Goal: Check status: Check status

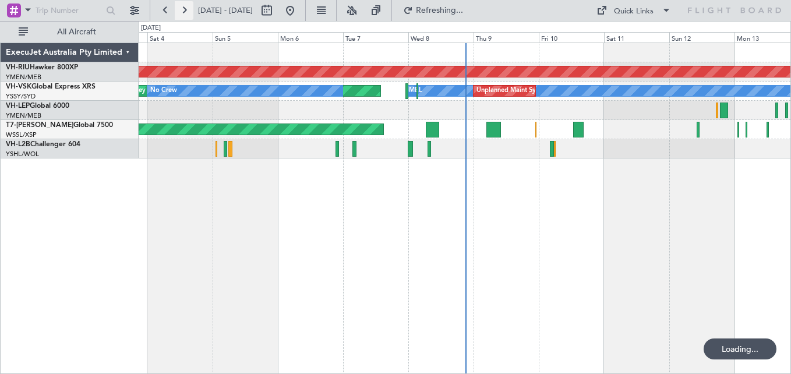
click at [183, 5] on button at bounding box center [184, 10] width 19 height 19
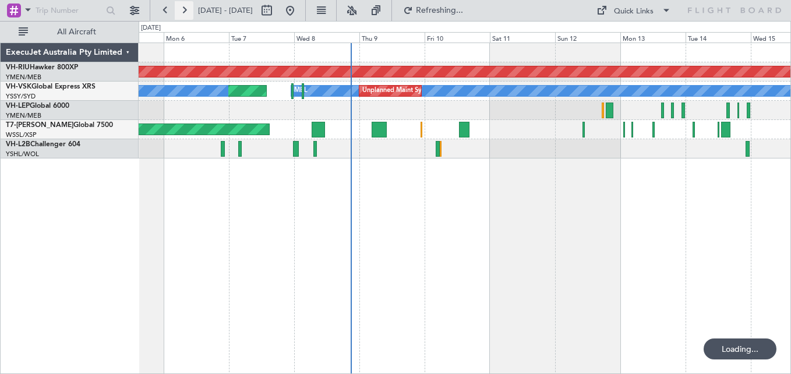
click at [183, 5] on button at bounding box center [184, 10] width 19 height 19
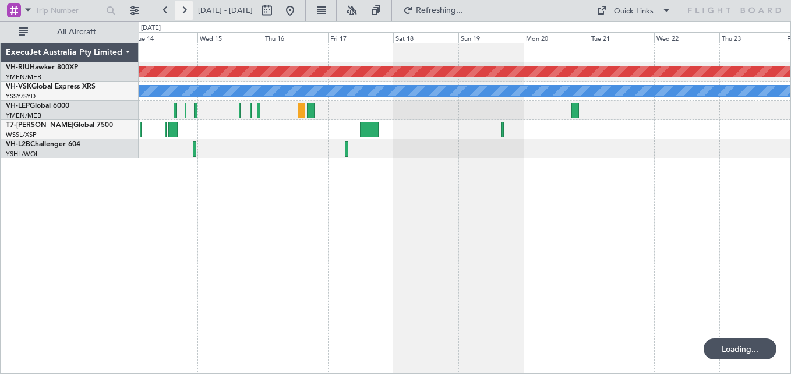
click at [183, 5] on button at bounding box center [184, 10] width 19 height 19
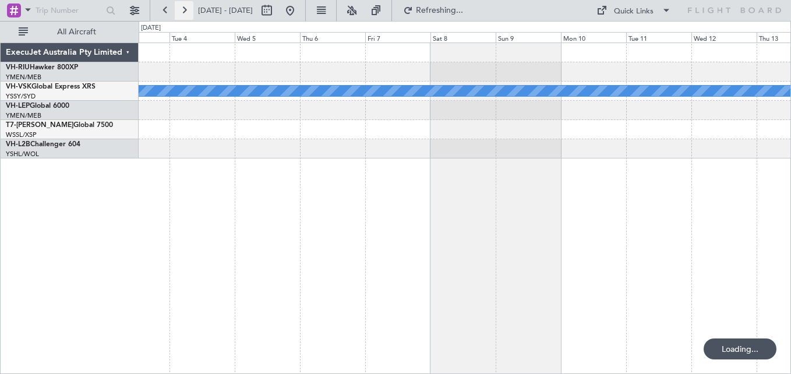
click at [183, 5] on button at bounding box center [184, 10] width 19 height 19
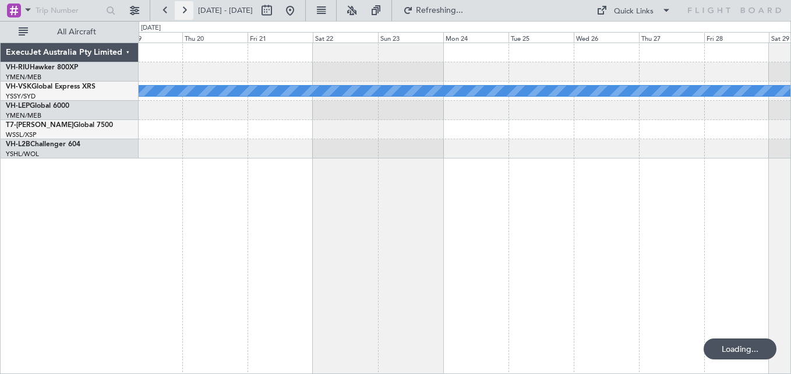
click at [183, 5] on button at bounding box center [184, 10] width 19 height 19
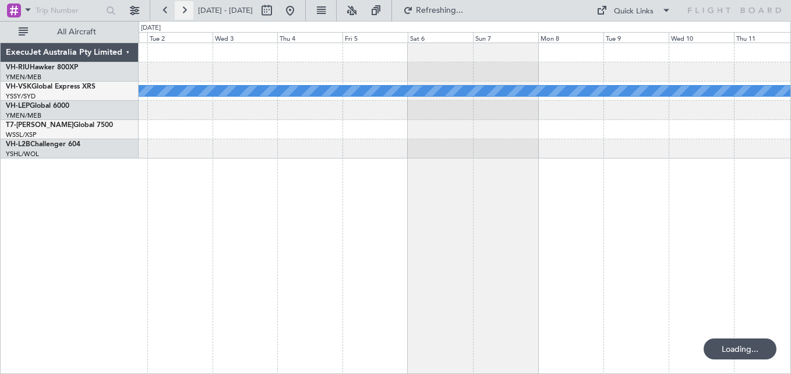
click at [183, 5] on button at bounding box center [184, 10] width 19 height 19
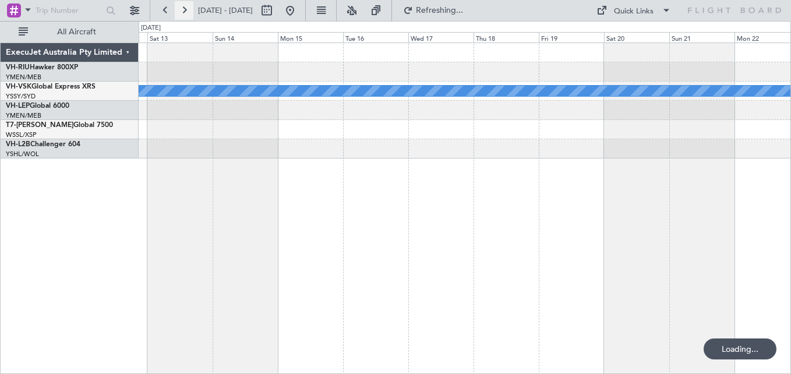
click at [183, 5] on button at bounding box center [184, 10] width 19 height 19
